Goal: Find specific page/section: Find specific page/section

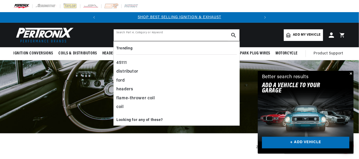
paste input "447D133700"
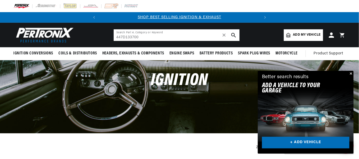
type input "447D133700"
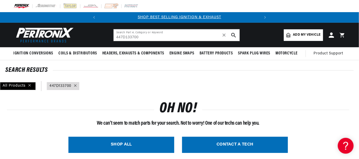
scroll to position [0, 159]
